Goal: Navigation & Orientation: Find specific page/section

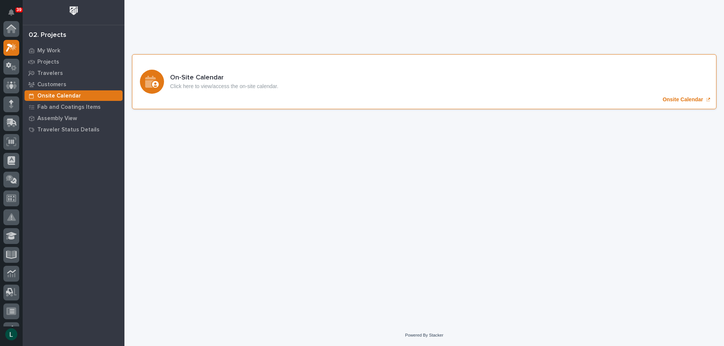
scroll to position [19, 0]
click at [154, 81] on icon "Onsite Calendar" at bounding box center [152, 82] width 14 height 12
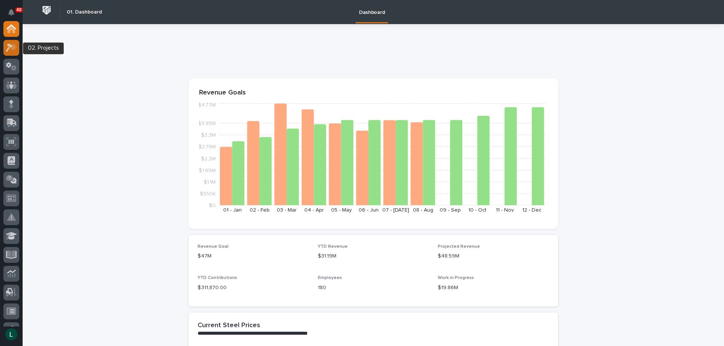
click at [12, 46] on icon at bounding box center [11, 47] width 11 height 9
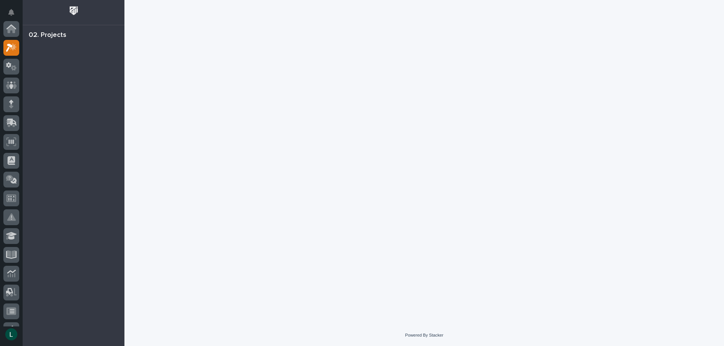
scroll to position [19, 0]
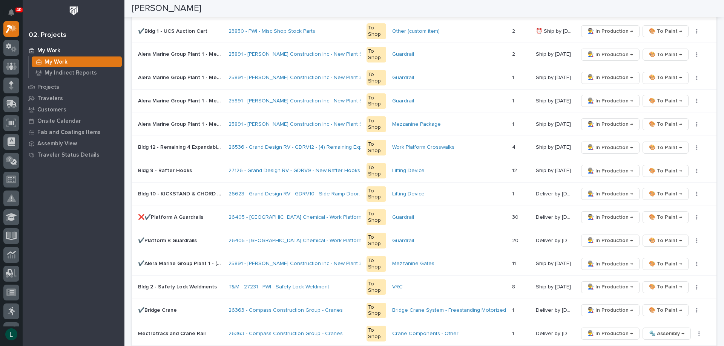
scroll to position [188, 0]
